Goal: Information Seeking & Learning: Learn about a topic

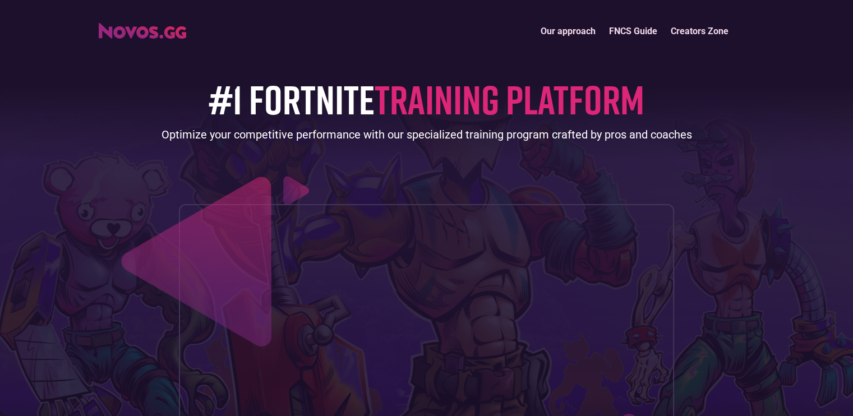
click at [696, 32] on link "Creators Zone" at bounding box center [699, 31] width 71 height 24
click at [618, 27] on link "FNCS Guide" at bounding box center [633, 31] width 62 height 24
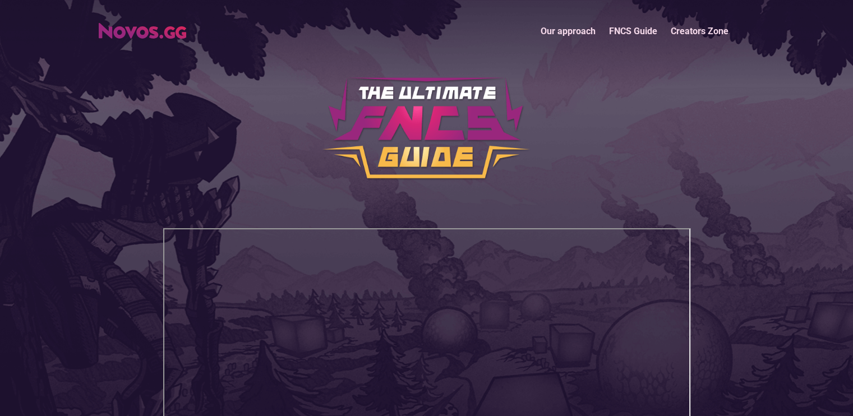
scroll to position [224, 0]
